Goal: Task Accomplishment & Management: Complete application form

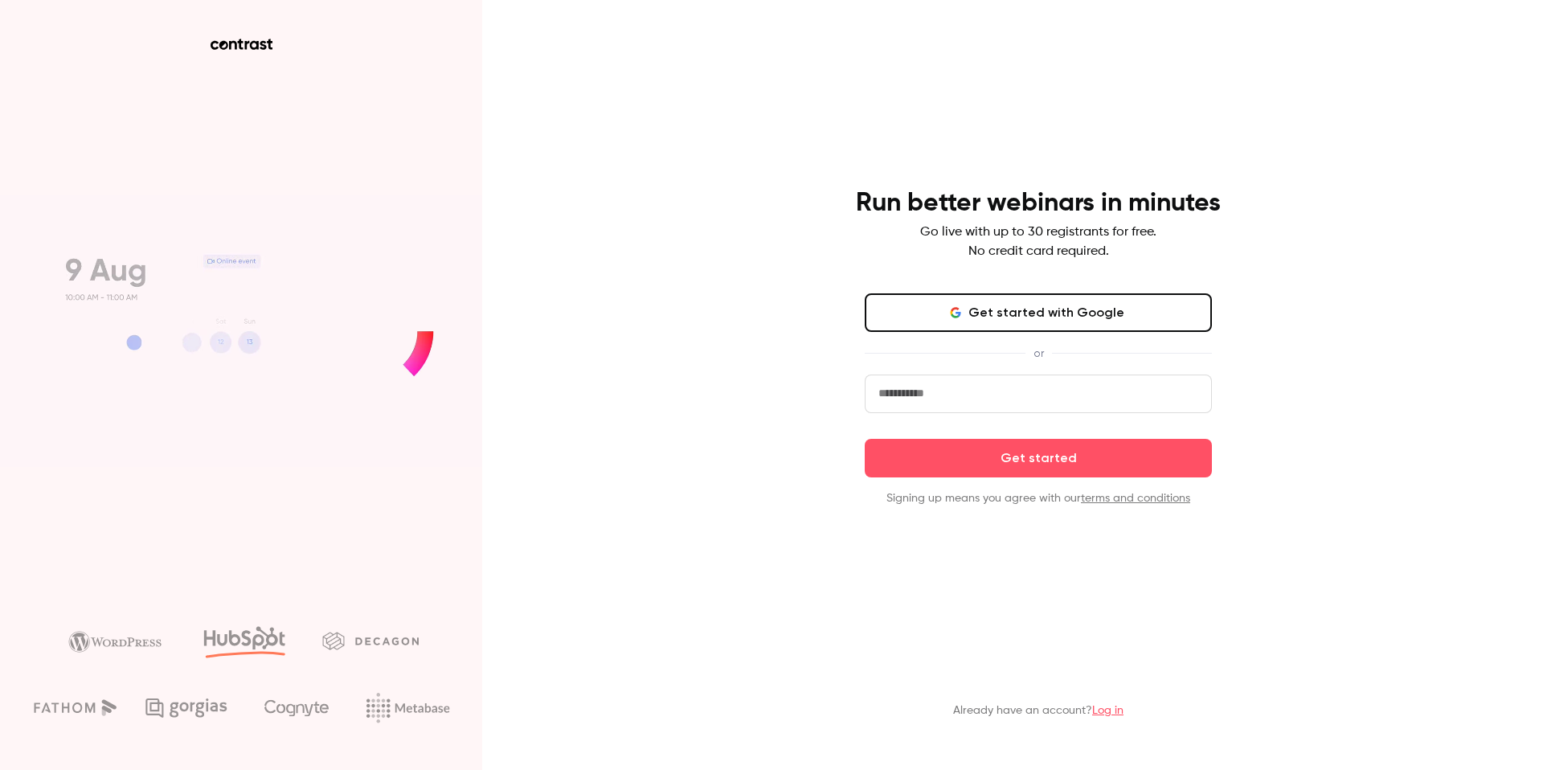
click at [930, 380] on input "email" at bounding box center [1038, 393] width 347 height 39
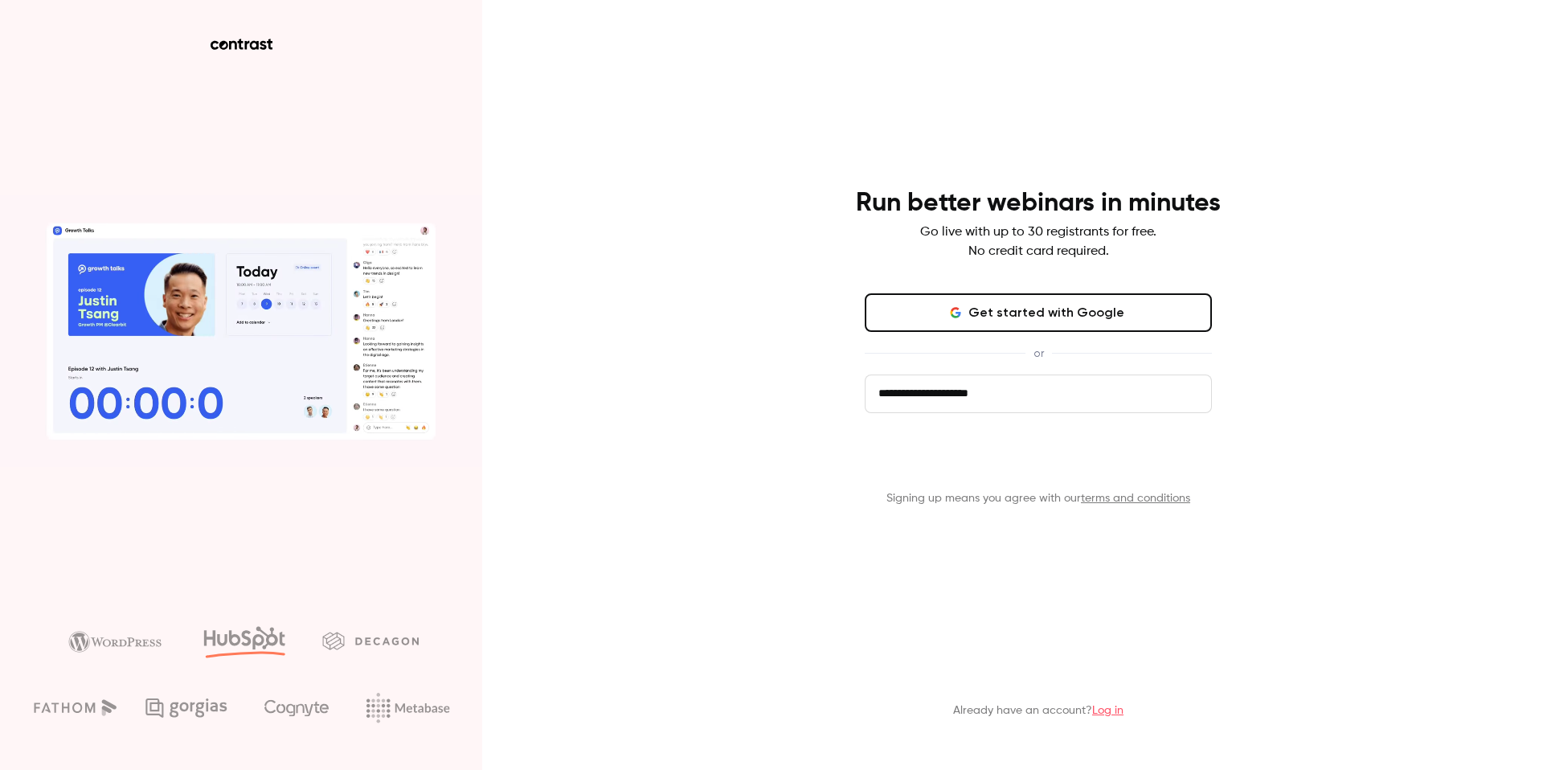
type input "**********"
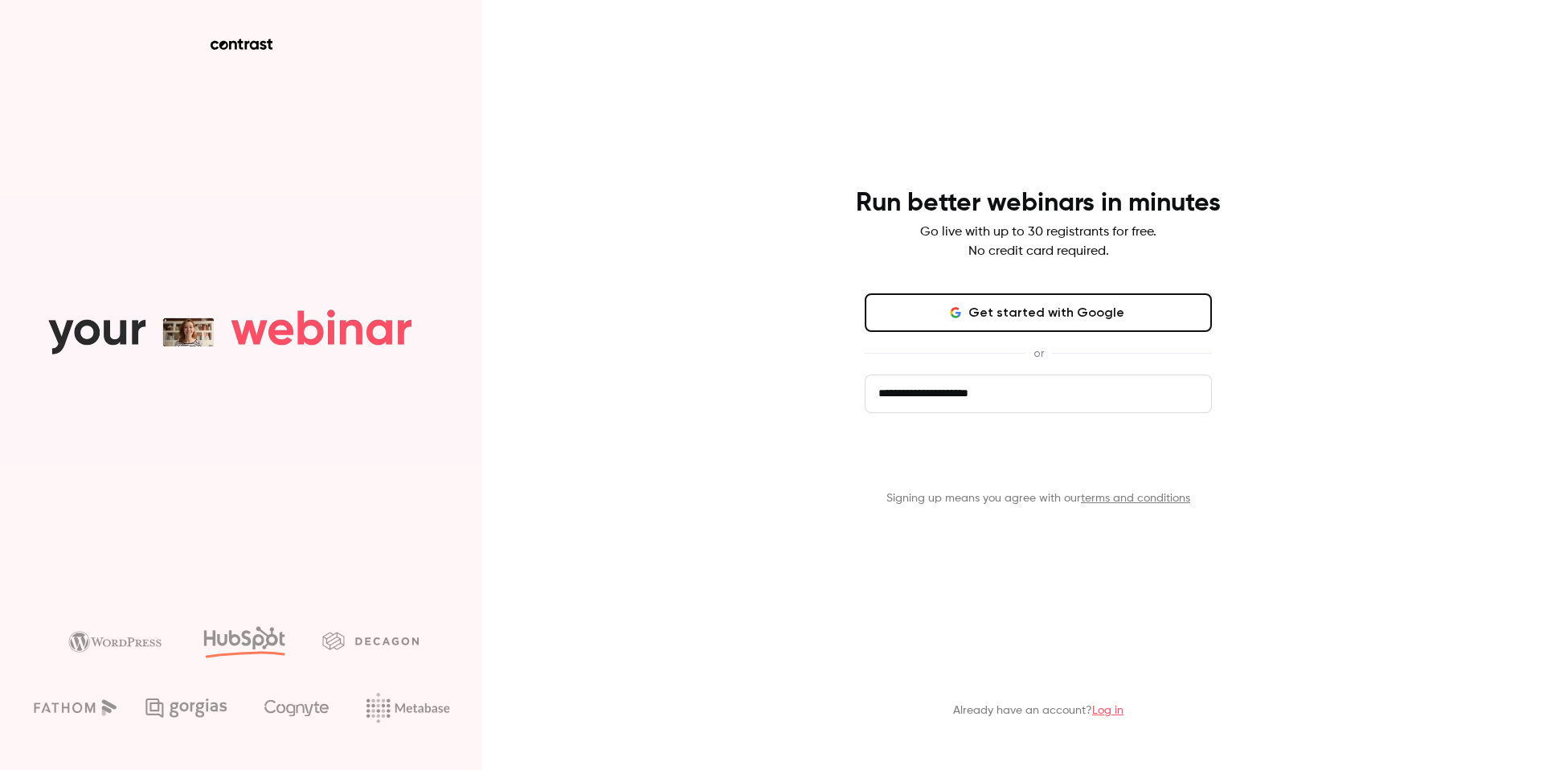
click at [1020, 465] on button "Get started" at bounding box center [1038, 458] width 347 height 39
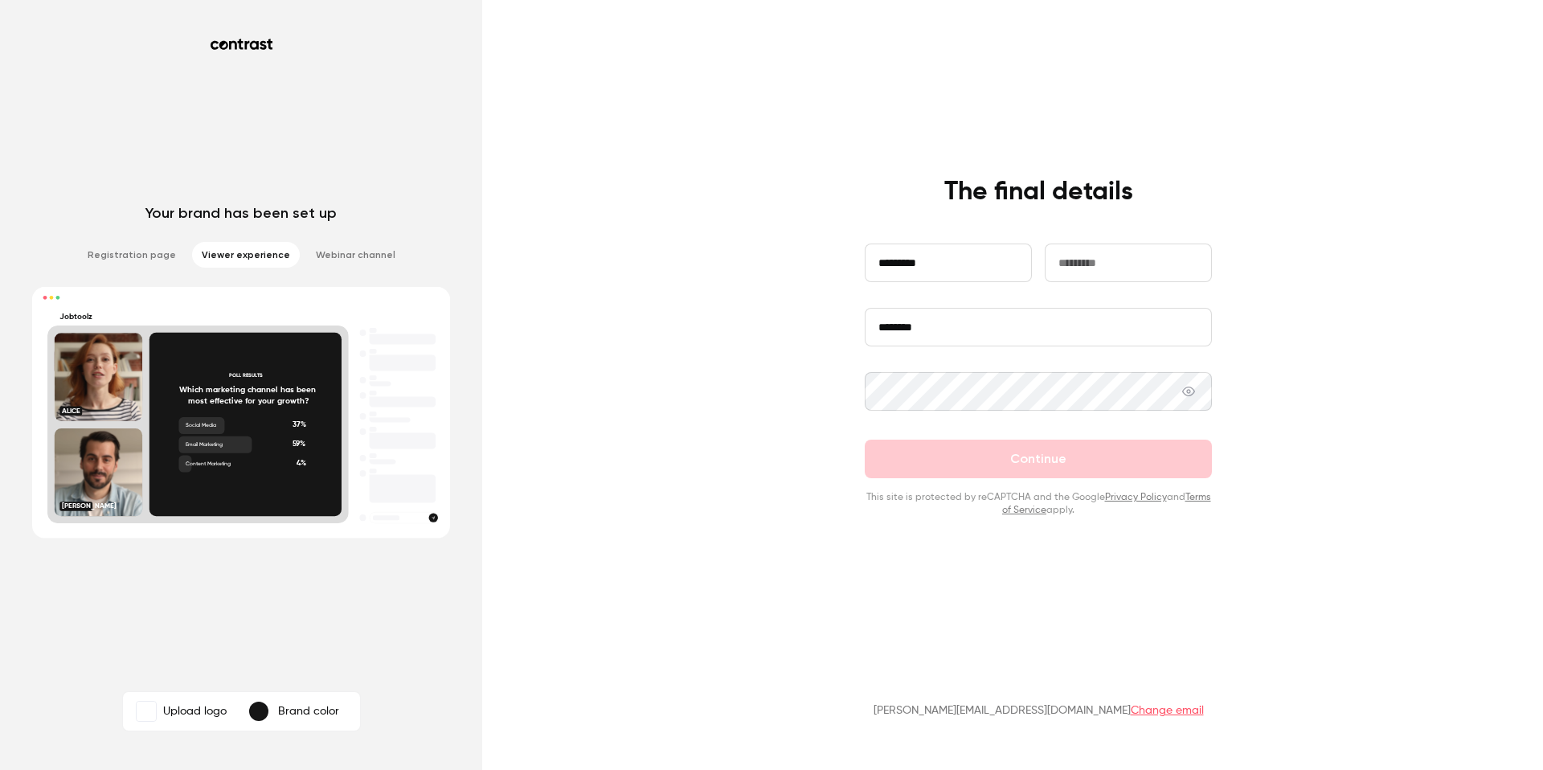
type input "*********"
type input "********"
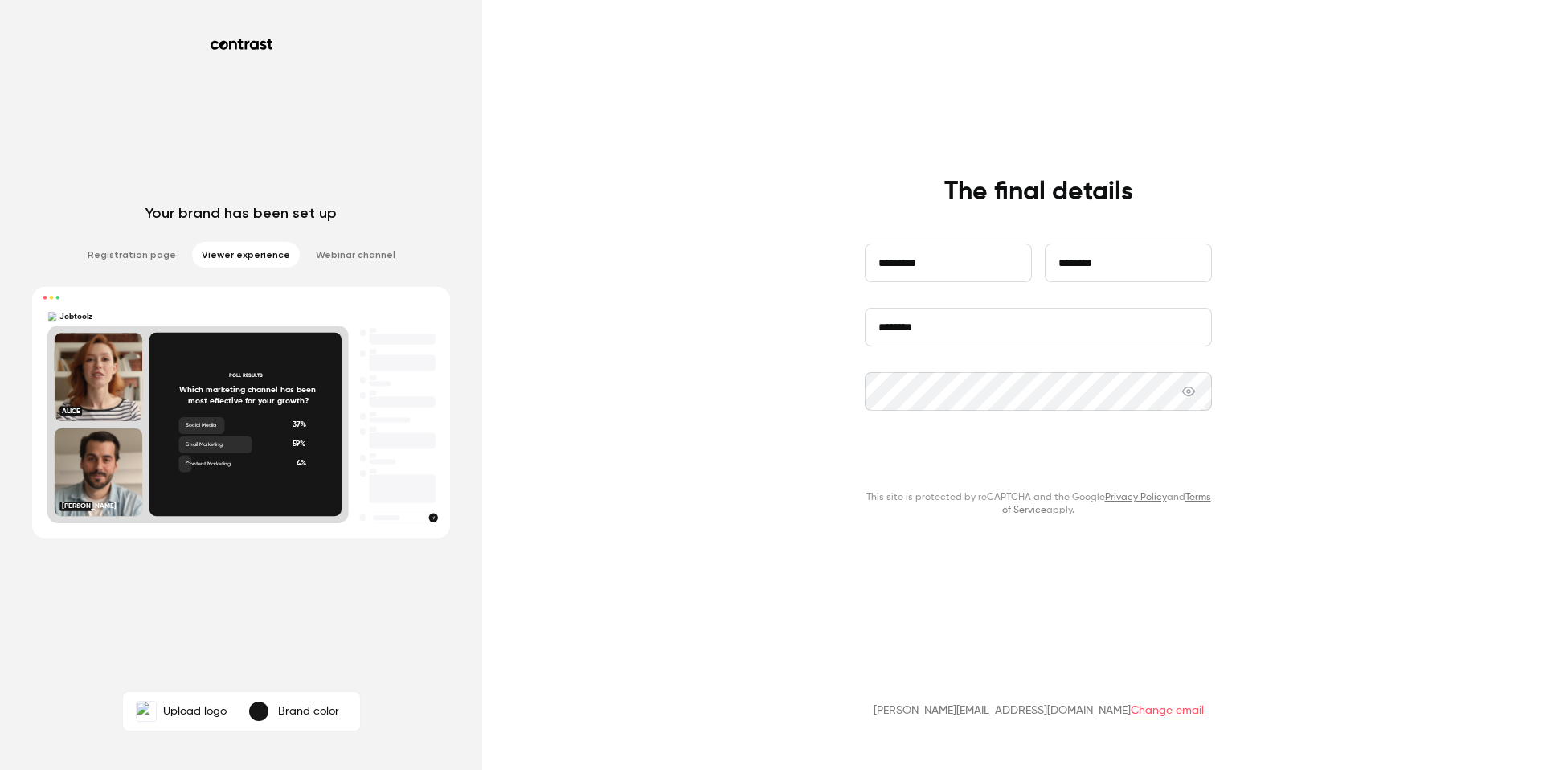
click at [1010, 462] on button "Continue" at bounding box center [1038, 459] width 347 height 39
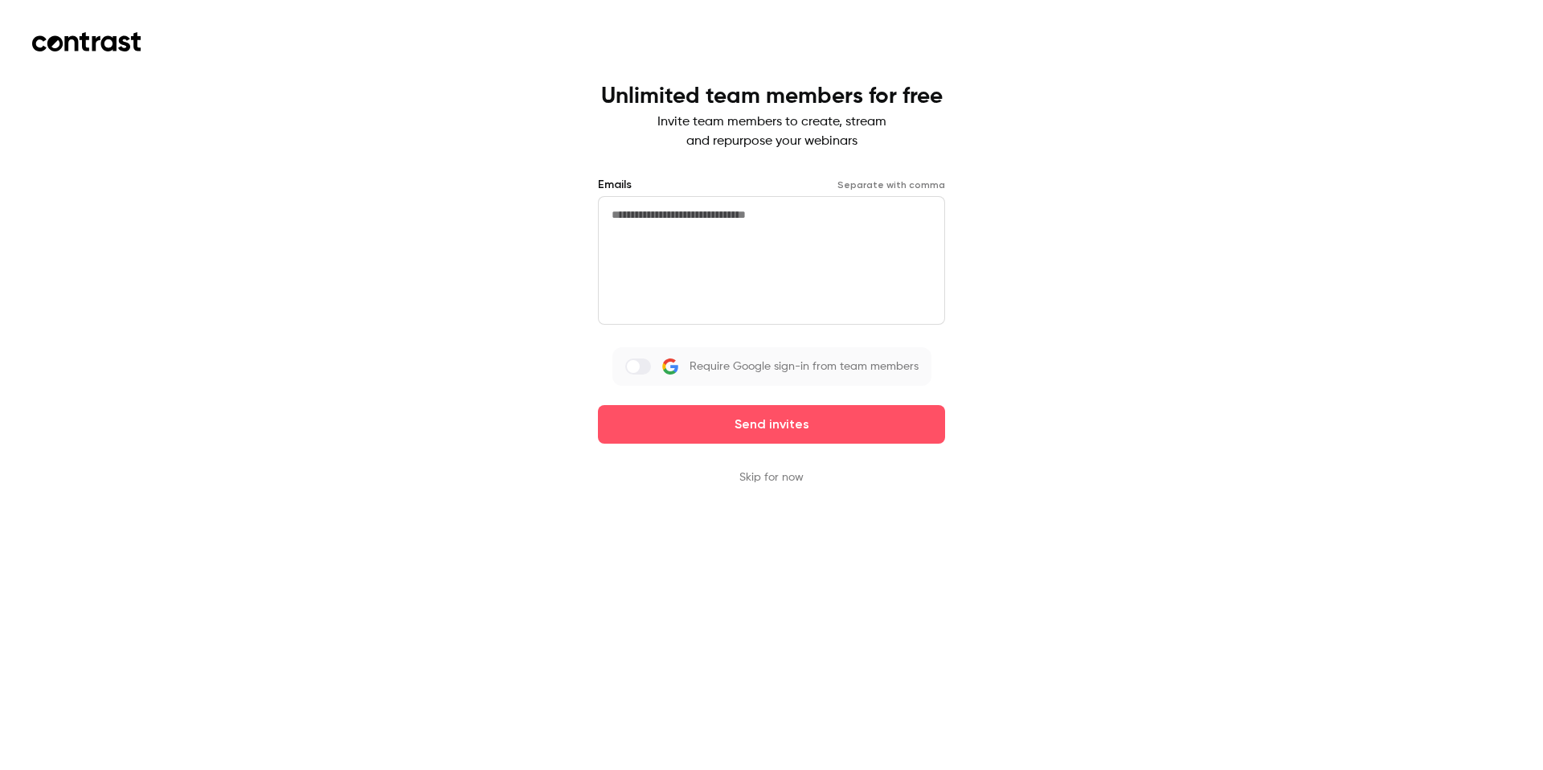
click at [753, 478] on button "Skip for now" at bounding box center [771, 477] width 64 height 16
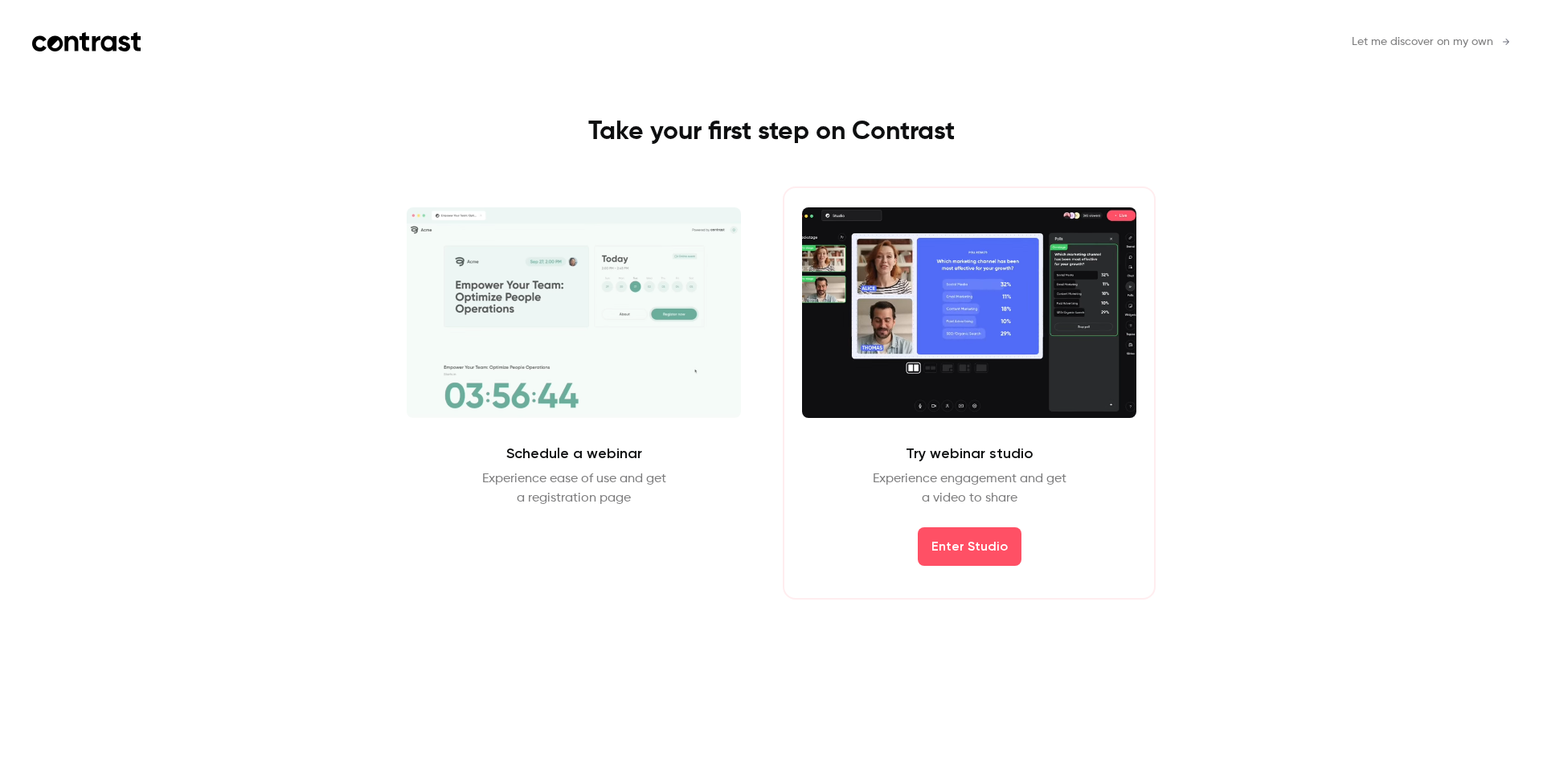
click at [950, 328] on video at bounding box center [969, 312] width 334 height 211
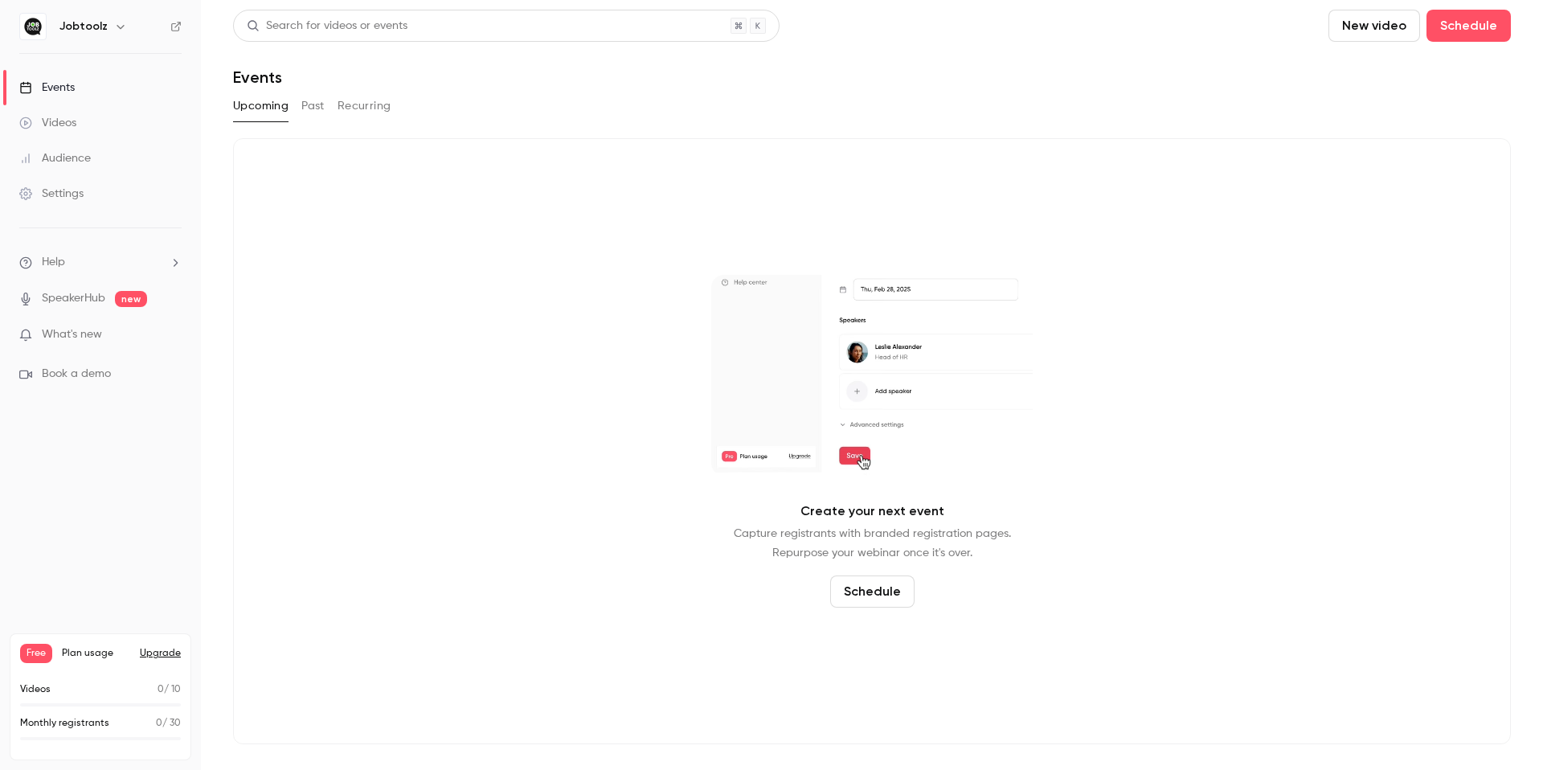
click at [78, 122] on link "Videos" at bounding box center [100, 122] width 201 height 35
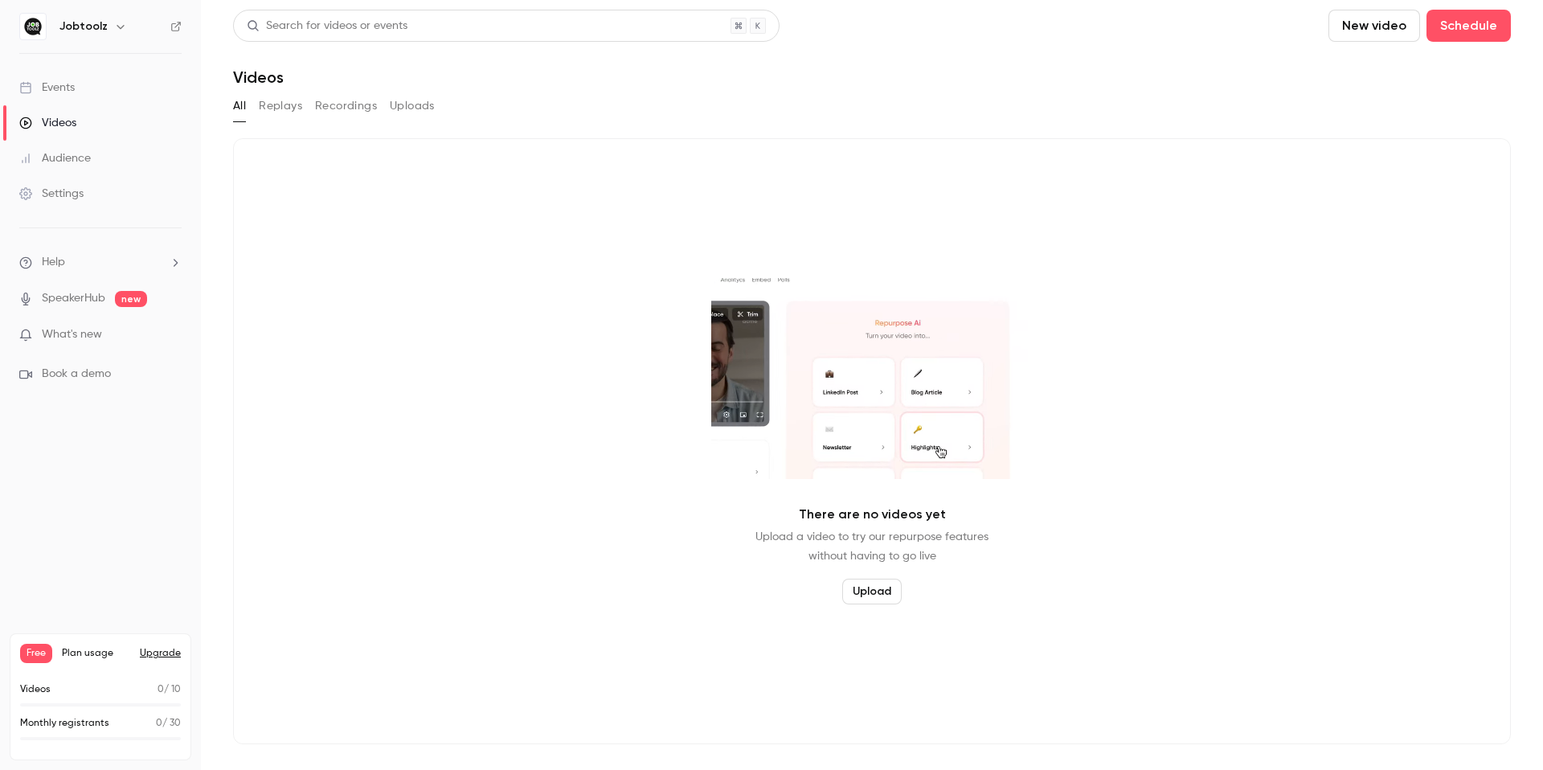
click at [1366, 23] on button "New video" at bounding box center [1374, 26] width 92 height 32
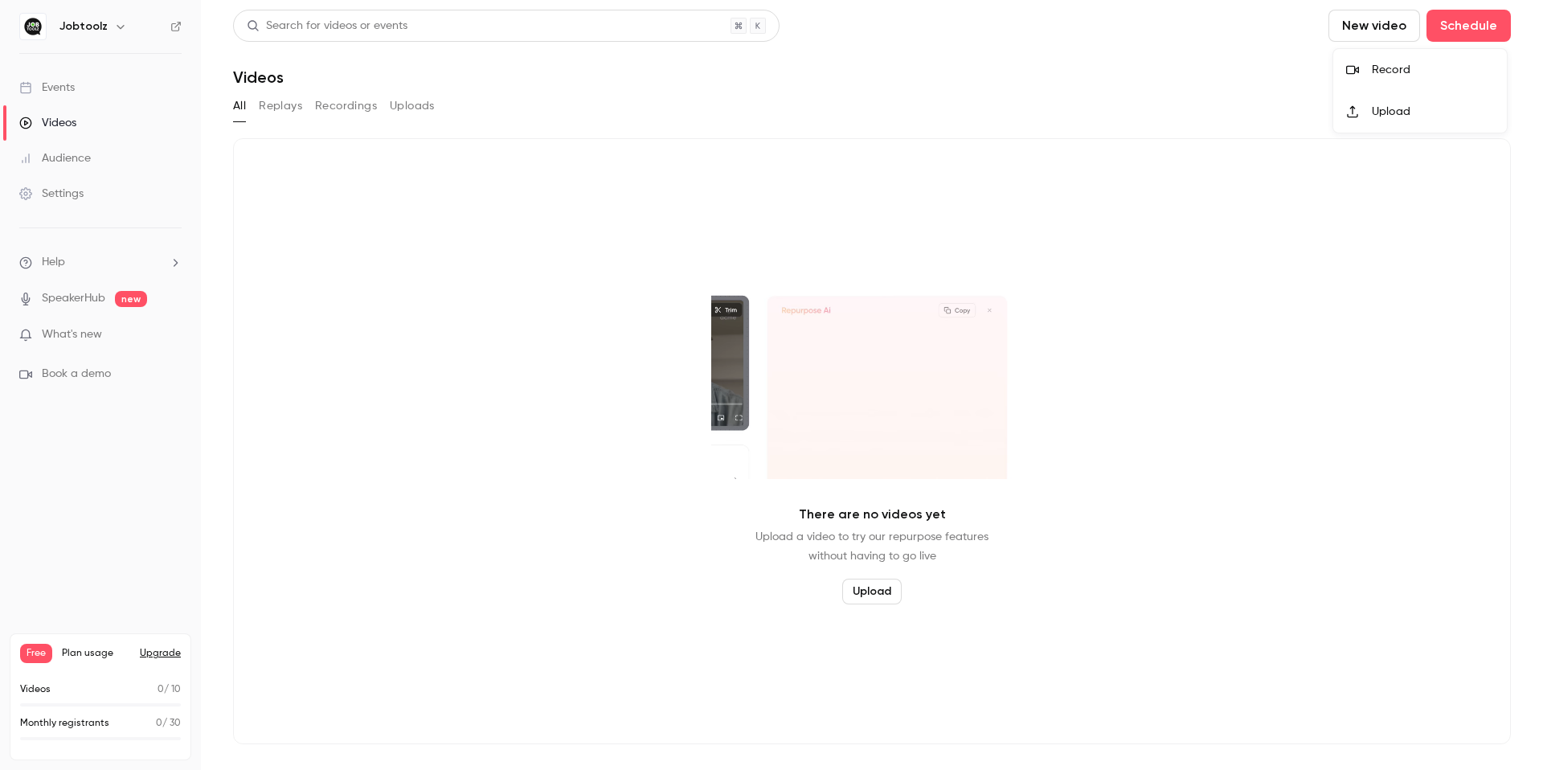
click at [1396, 80] on li "Record" at bounding box center [1420, 70] width 174 height 42
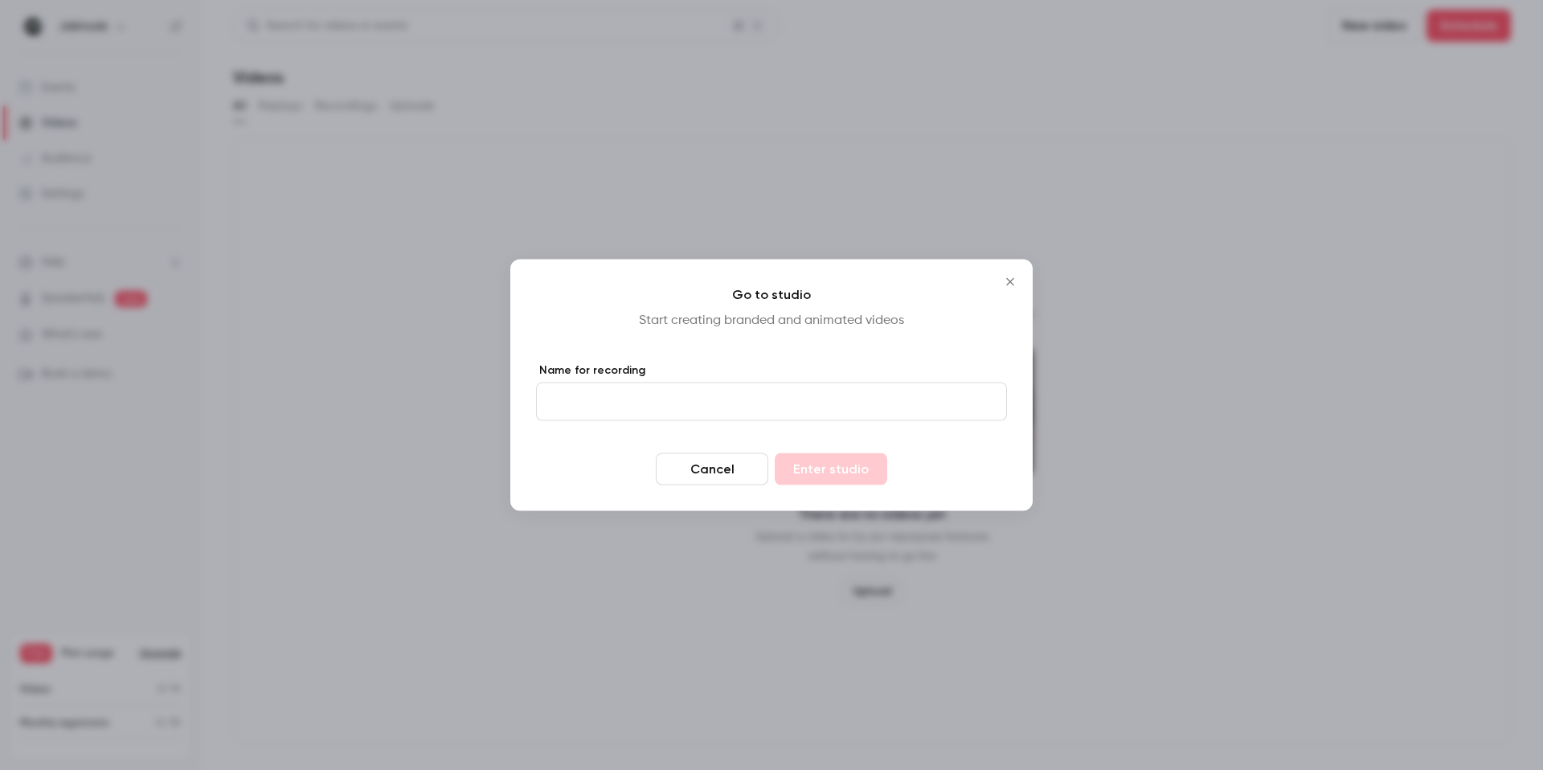
click at [791, 372] on label "Name for recording" at bounding box center [771, 370] width 471 height 16
click at [791, 382] on input "Name for recording" at bounding box center [771, 401] width 471 height 39
click at [777, 403] on input "Name for recording" at bounding box center [771, 401] width 471 height 39
type input "****"
click at [862, 474] on button "Enter studio" at bounding box center [831, 469] width 112 height 32
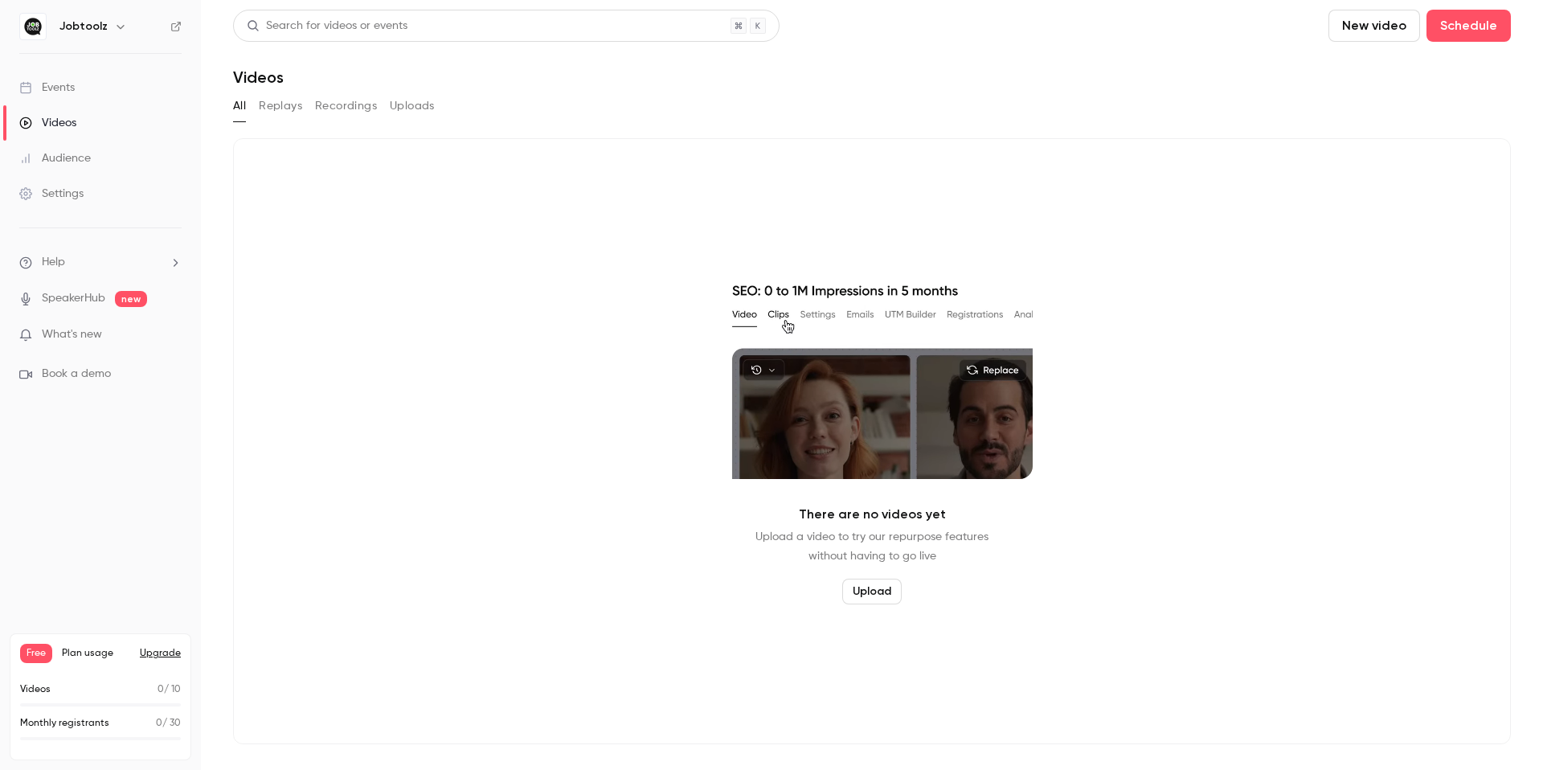
click at [110, 153] on link "Audience" at bounding box center [100, 158] width 201 height 35
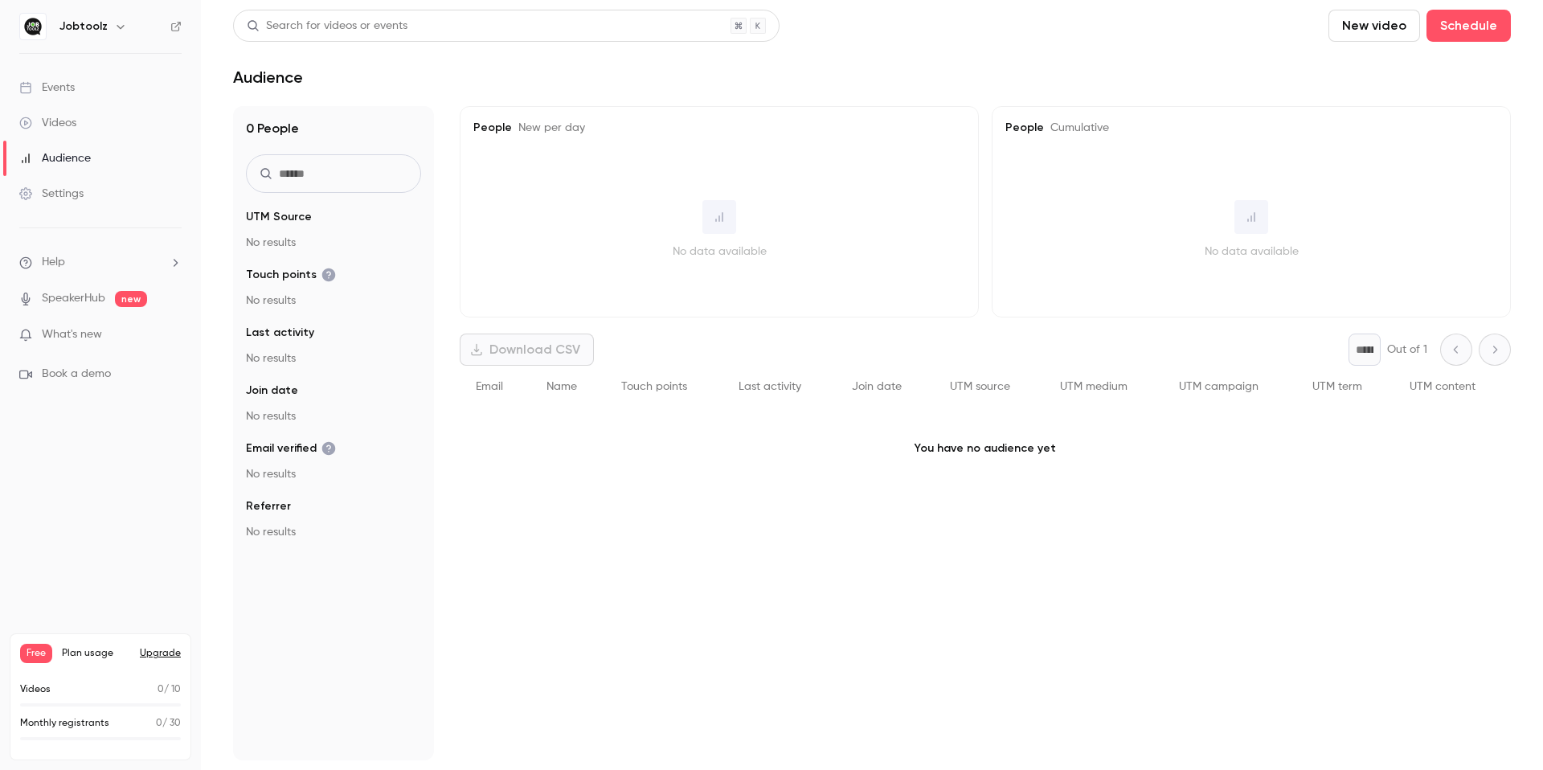
click at [121, 294] on span "new" at bounding box center [131, 299] width 32 height 16
click at [113, 304] on p "SpeakerHub new" at bounding box center [83, 298] width 128 height 17
click at [139, 305] on span "new" at bounding box center [131, 299] width 32 height 16
click at [69, 186] on div "Settings" at bounding box center [51, 194] width 64 height 16
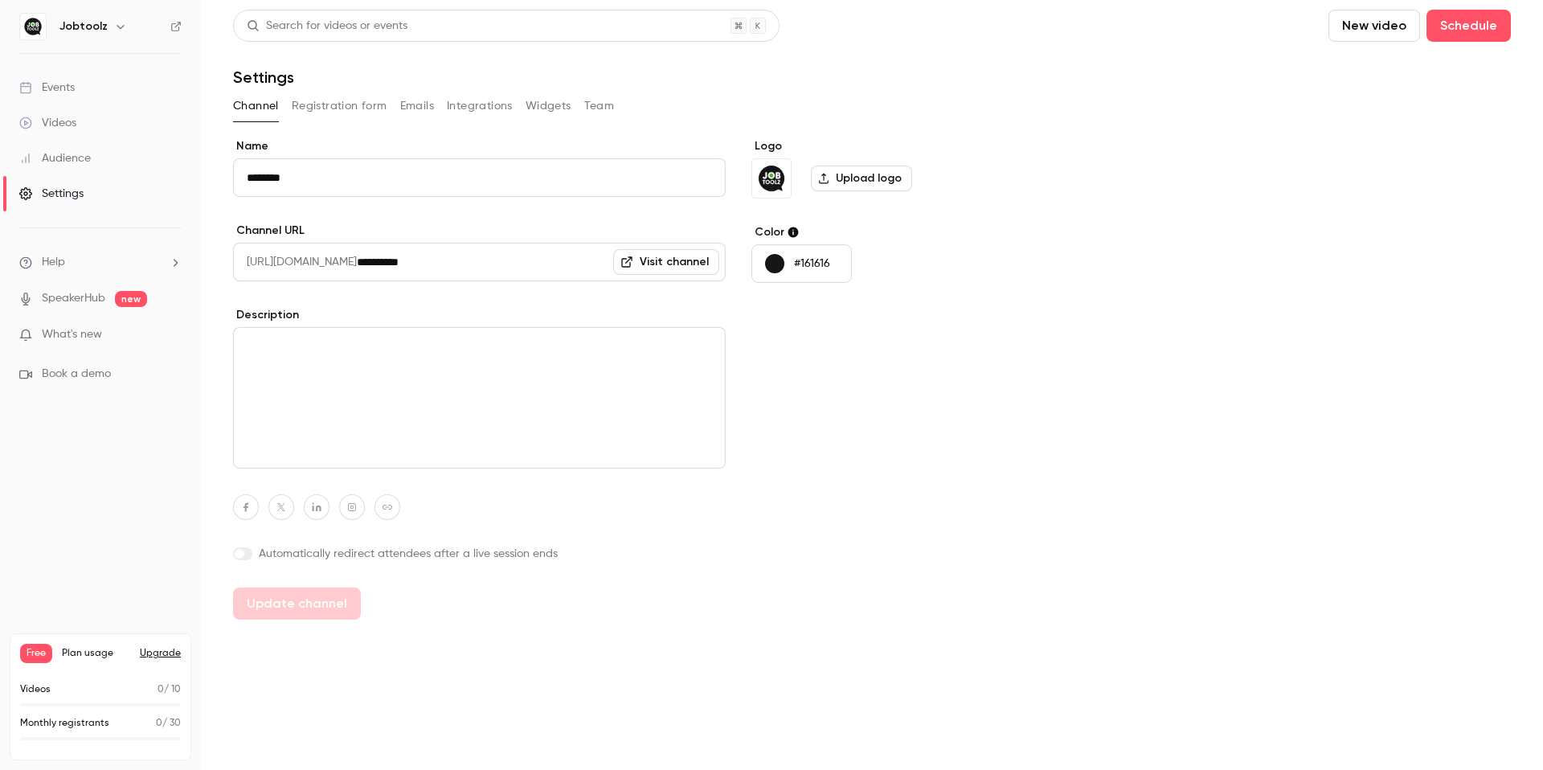
click at [75, 100] on link "Events" at bounding box center [100, 87] width 201 height 35
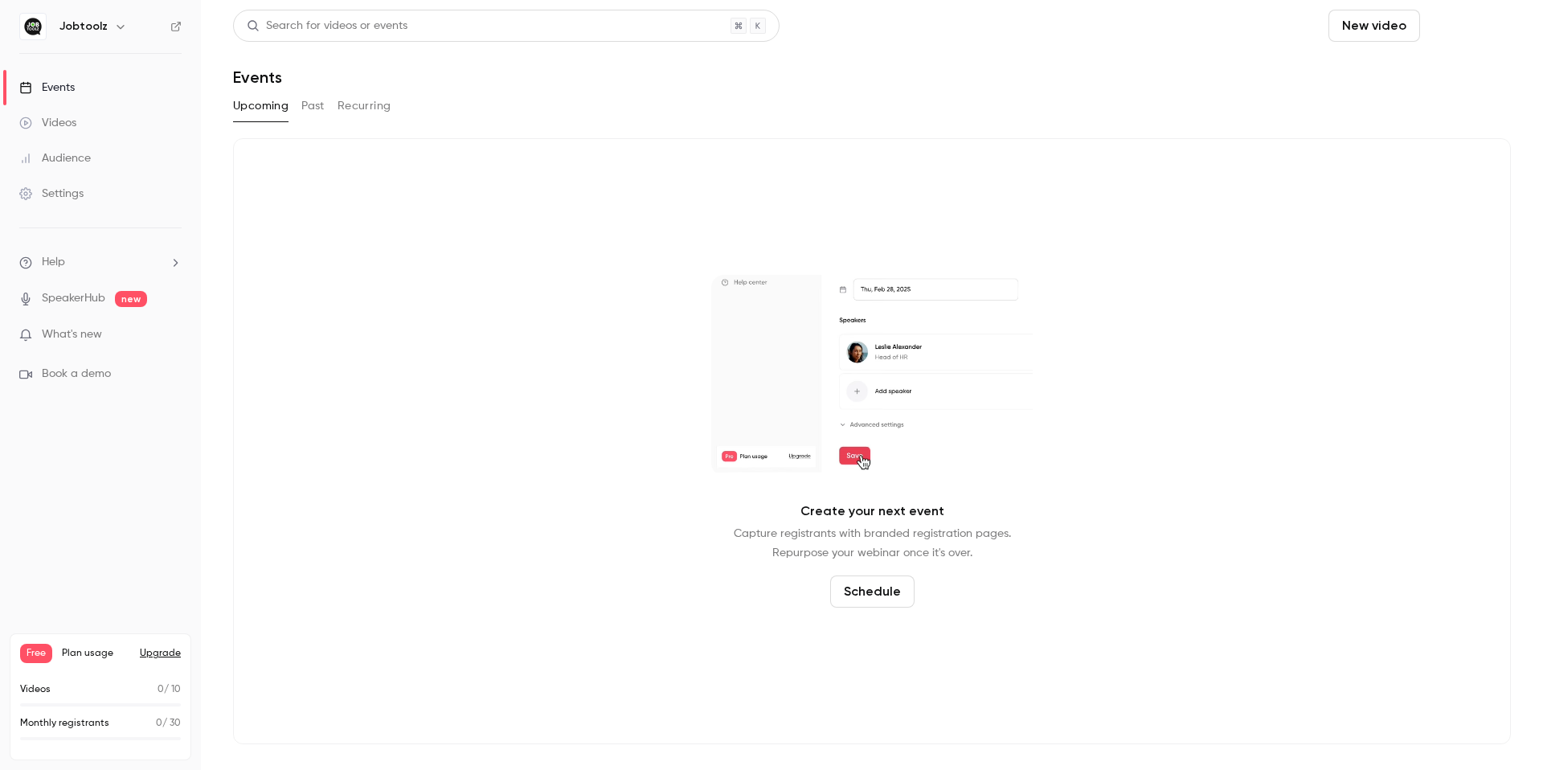
click at [1479, 27] on button "Schedule" at bounding box center [1468, 26] width 84 height 32
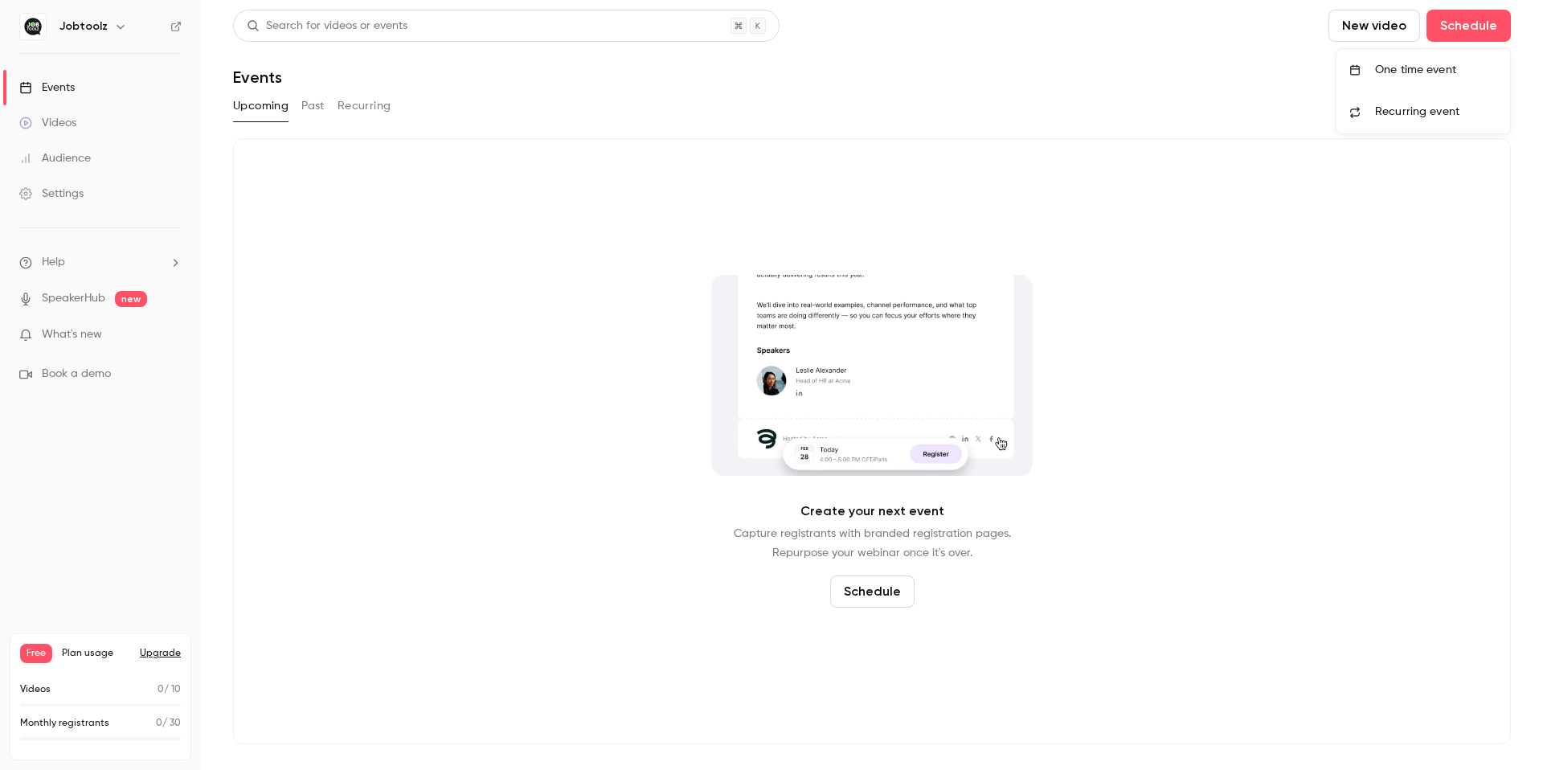
click at [1116, 76] on div at bounding box center [771, 385] width 1543 height 770
